Goal: Information Seeking & Learning: Learn about a topic

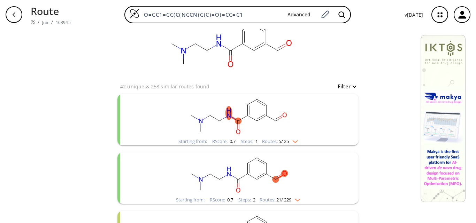
scroll to position [35, 0]
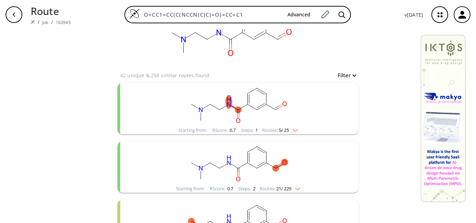
click at [239, 112] on rect "clusters" at bounding box center [237, 105] width 181 height 44
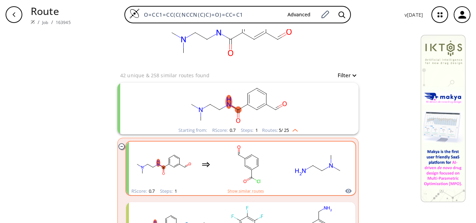
click at [288, 177] on rect "clusters" at bounding box center [318, 165] width 63 height 44
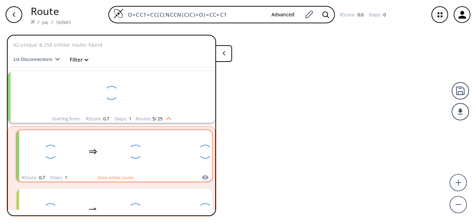
scroll to position [16, 0]
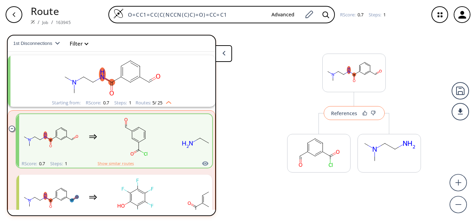
click at [347, 114] on div "References" at bounding box center [344, 113] width 26 height 5
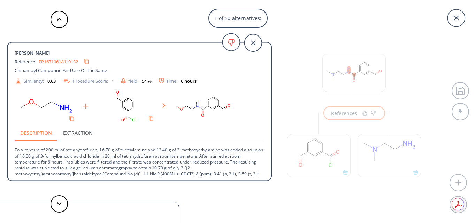
click at [67, 62] on link "EP1671961A1_0132" at bounding box center [58, 61] width 39 height 5
drag, startPoint x: 57, startPoint y: 156, endPoint x: 116, endPoint y: 157, distance: 58.9
click at [116, 157] on p "To a mixture of 200 ml of tetrahydrofuran, 16.70 g of triethylamine and 12.40 g…" at bounding box center [140, 165] width 250 height 47
copy p "3-formylbenzoic acid chloride"
click at [60, 205] on icon at bounding box center [59, 204] width 5 height 3
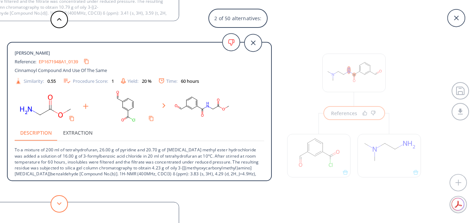
click at [60, 205] on icon at bounding box center [59, 204] width 5 height 3
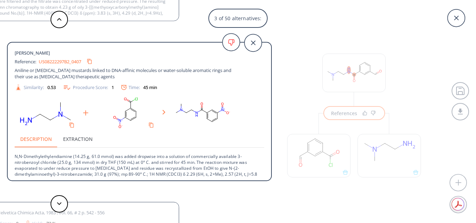
click at [63, 63] on link "US08222297B2_0407" at bounding box center [60, 61] width 43 height 5
